Goal: Find specific page/section: Find specific page/section

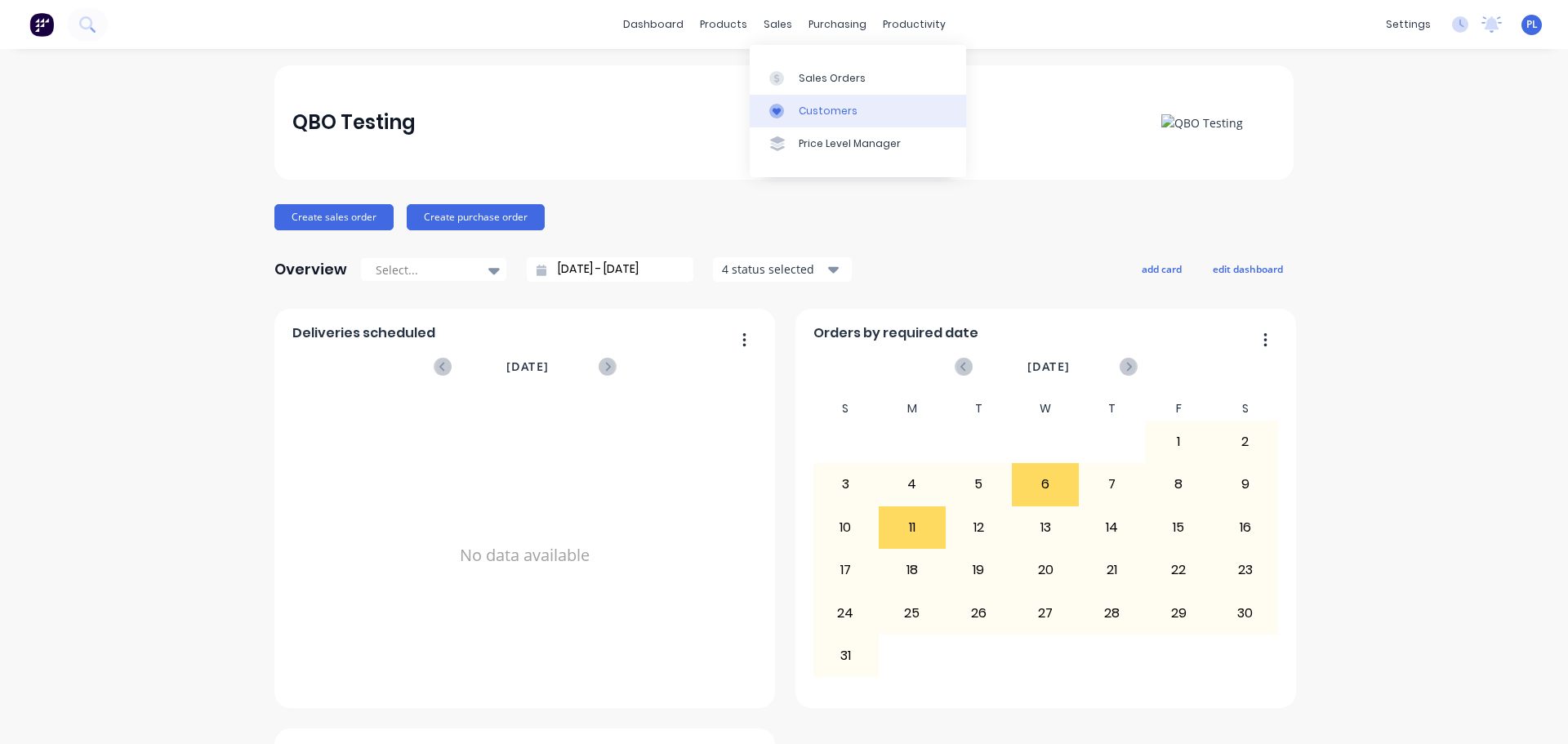
click at [795, 106] on link "Customers" at bounding box center [858, 111] width 216 height 33
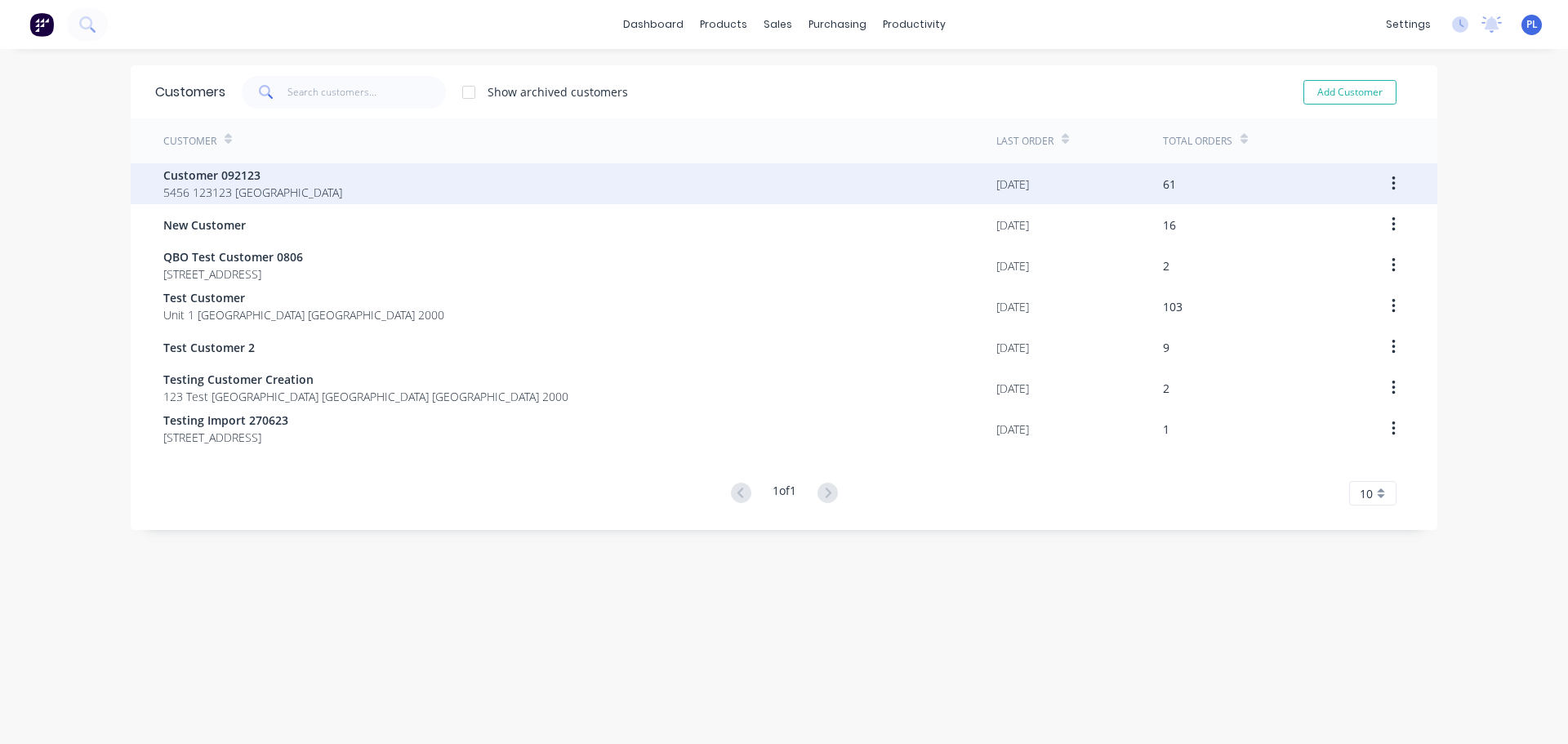
click at [377, 170] on div "Customer 092123 5456 123123 [GEOGRAPHIC_DATA]" at bounding box center [580, 183] width 834 height 41
